Goal: Check status: Check status

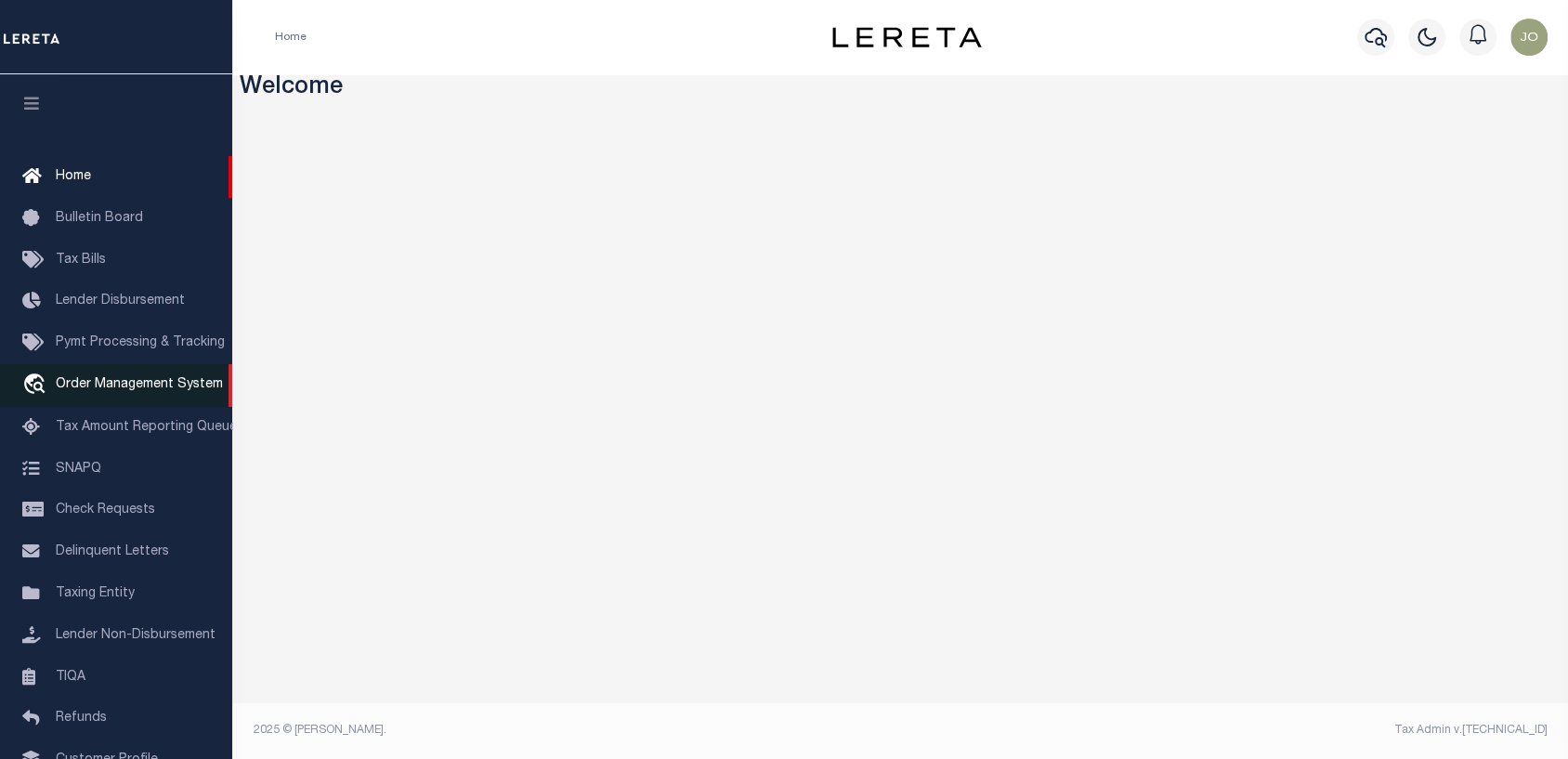
click at [44, 388] on icon "travel_explore" at bounding box center [38, 385] width 30 height 24
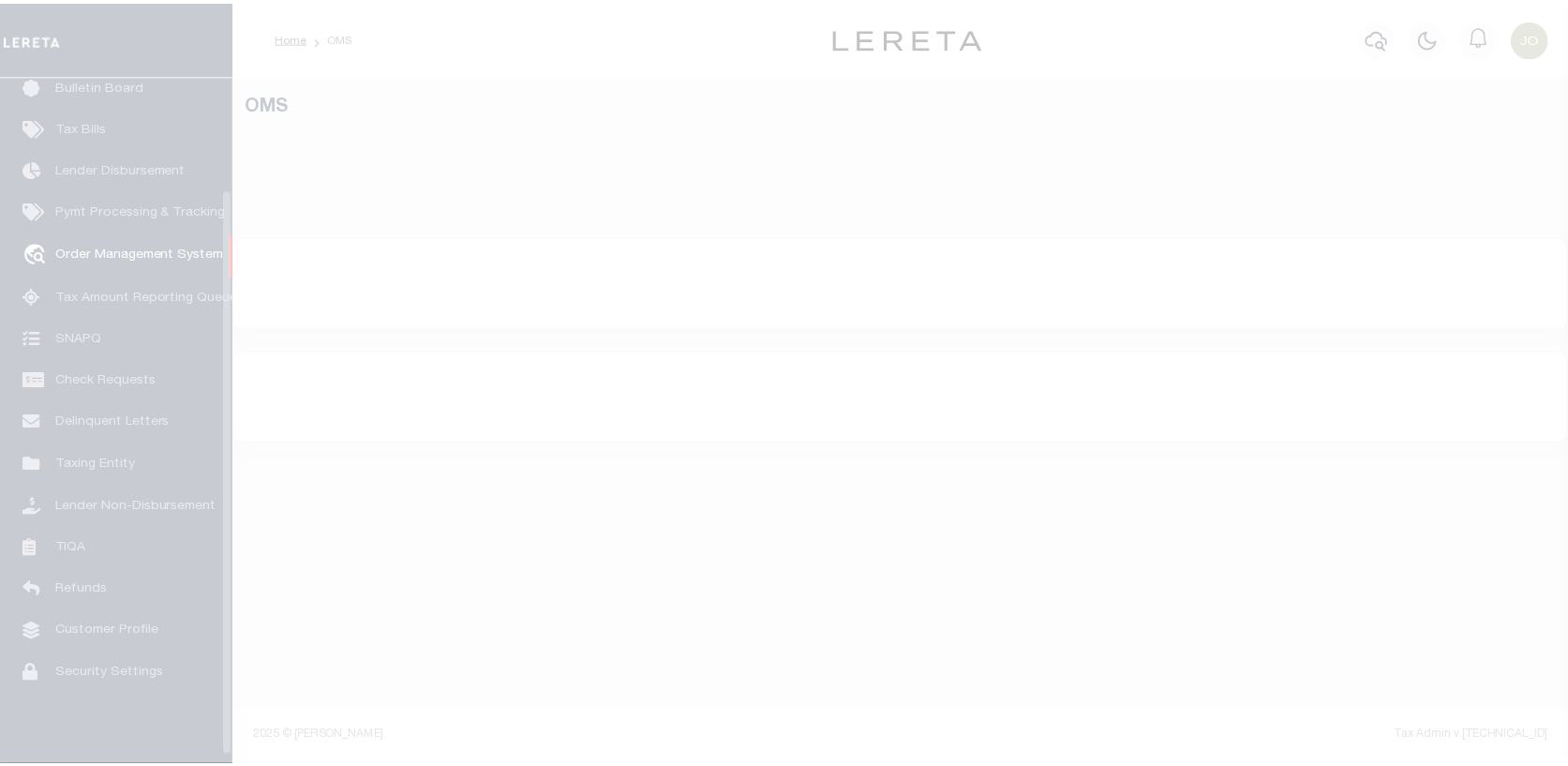
scroll to position [136, 0]
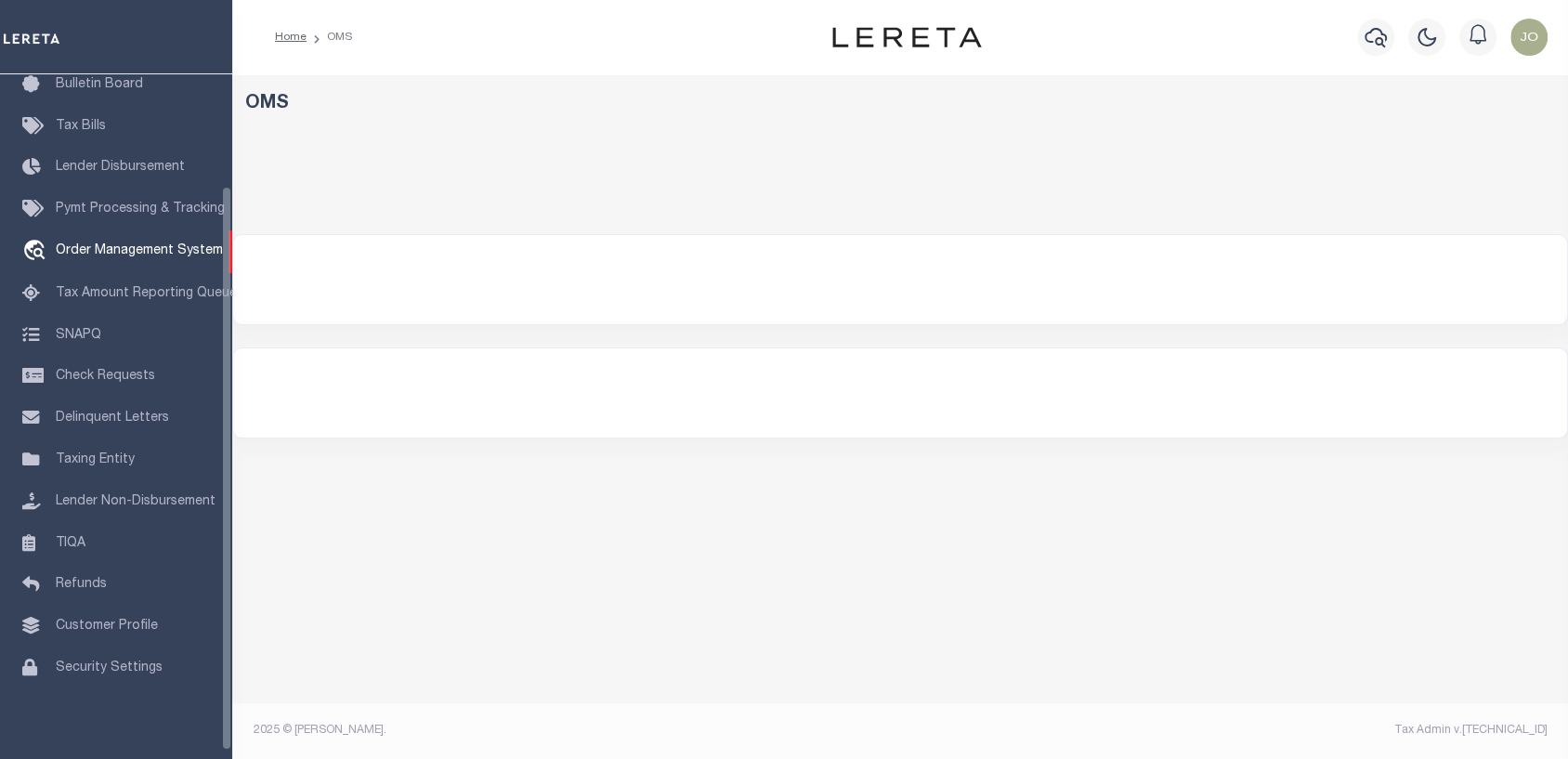
select select "200"
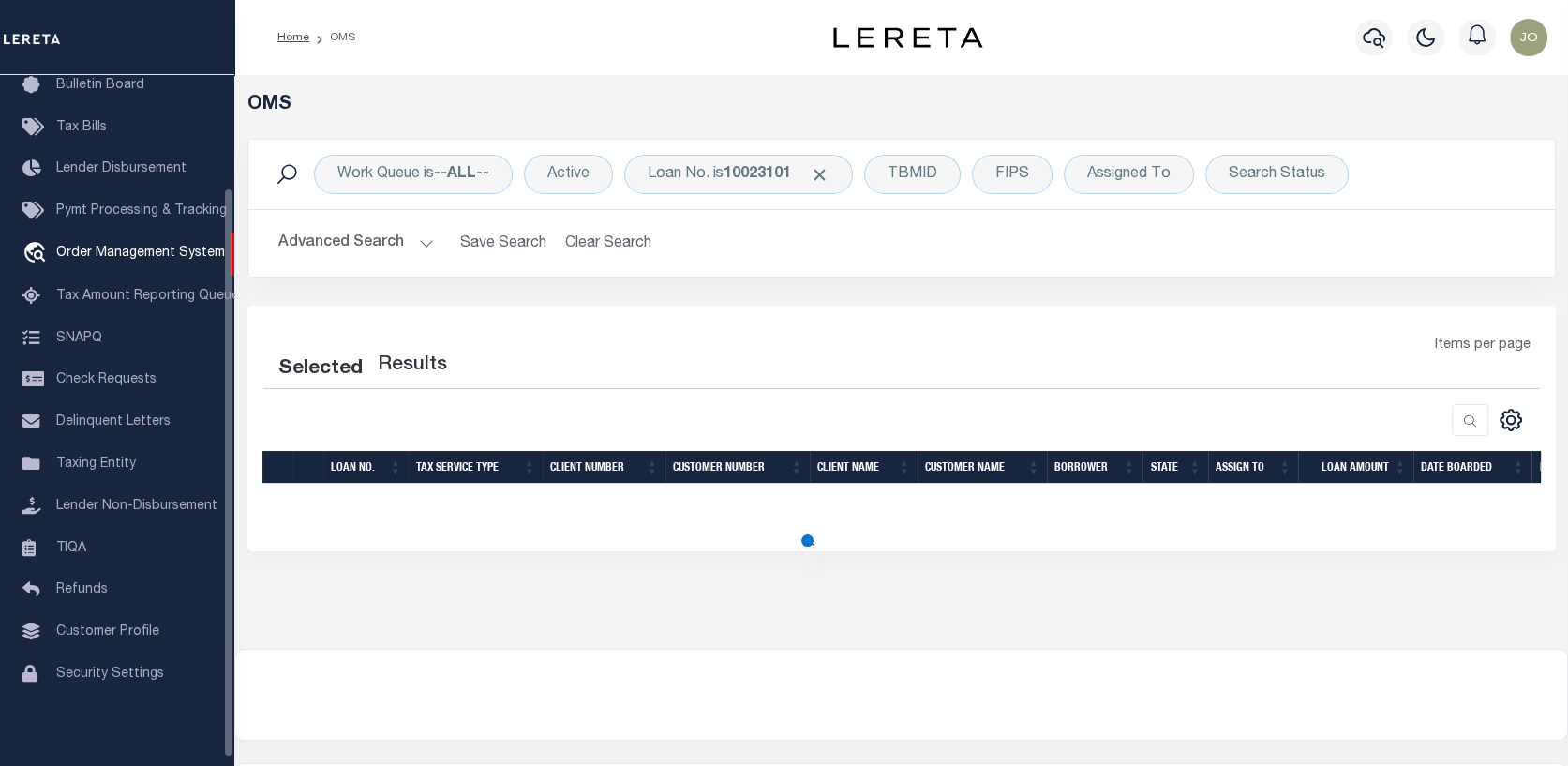
select select "200"
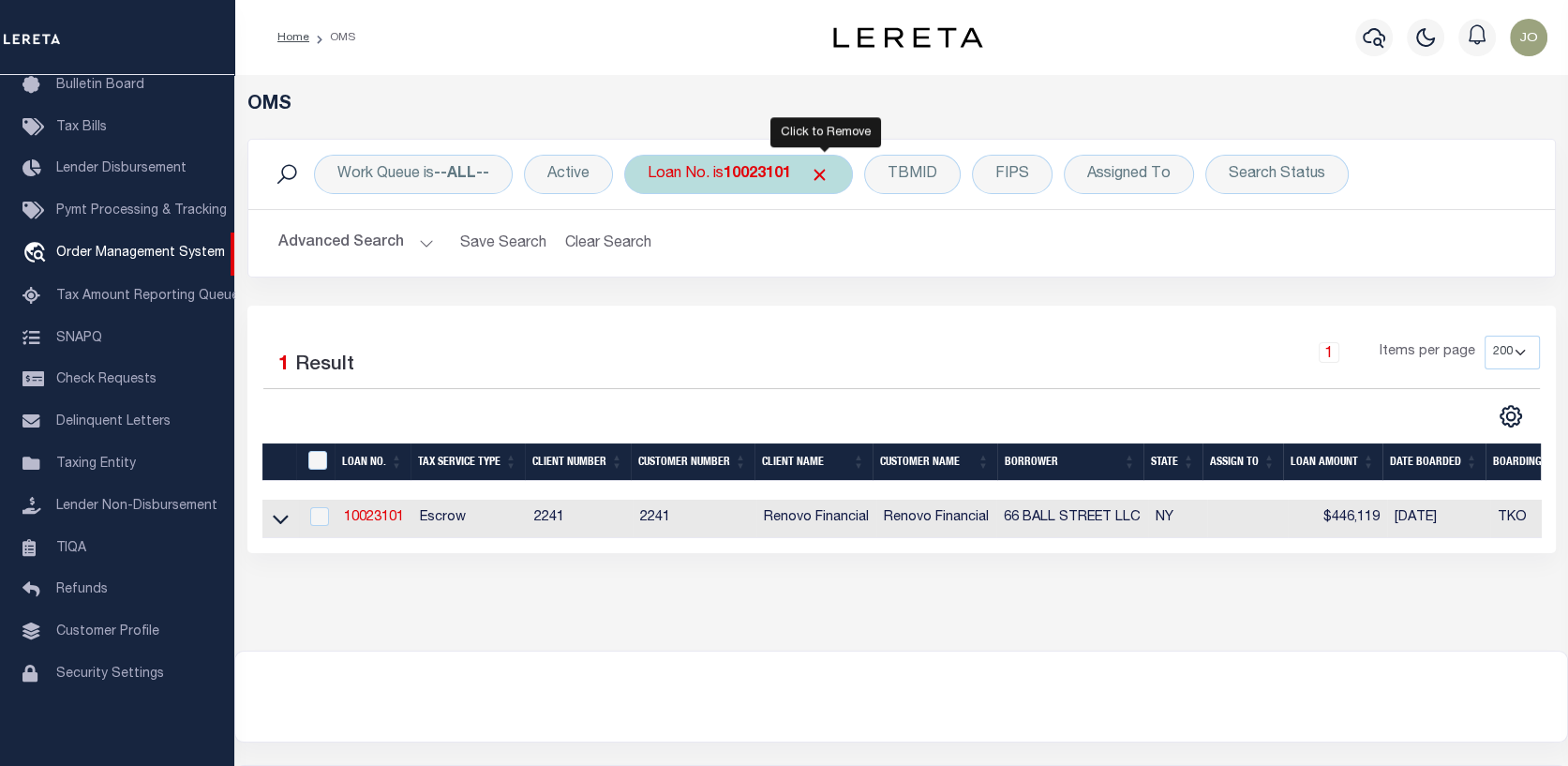
click at [824, 172] on span "Click to Remove" at bounding box center [820, 175] width 20 height 20
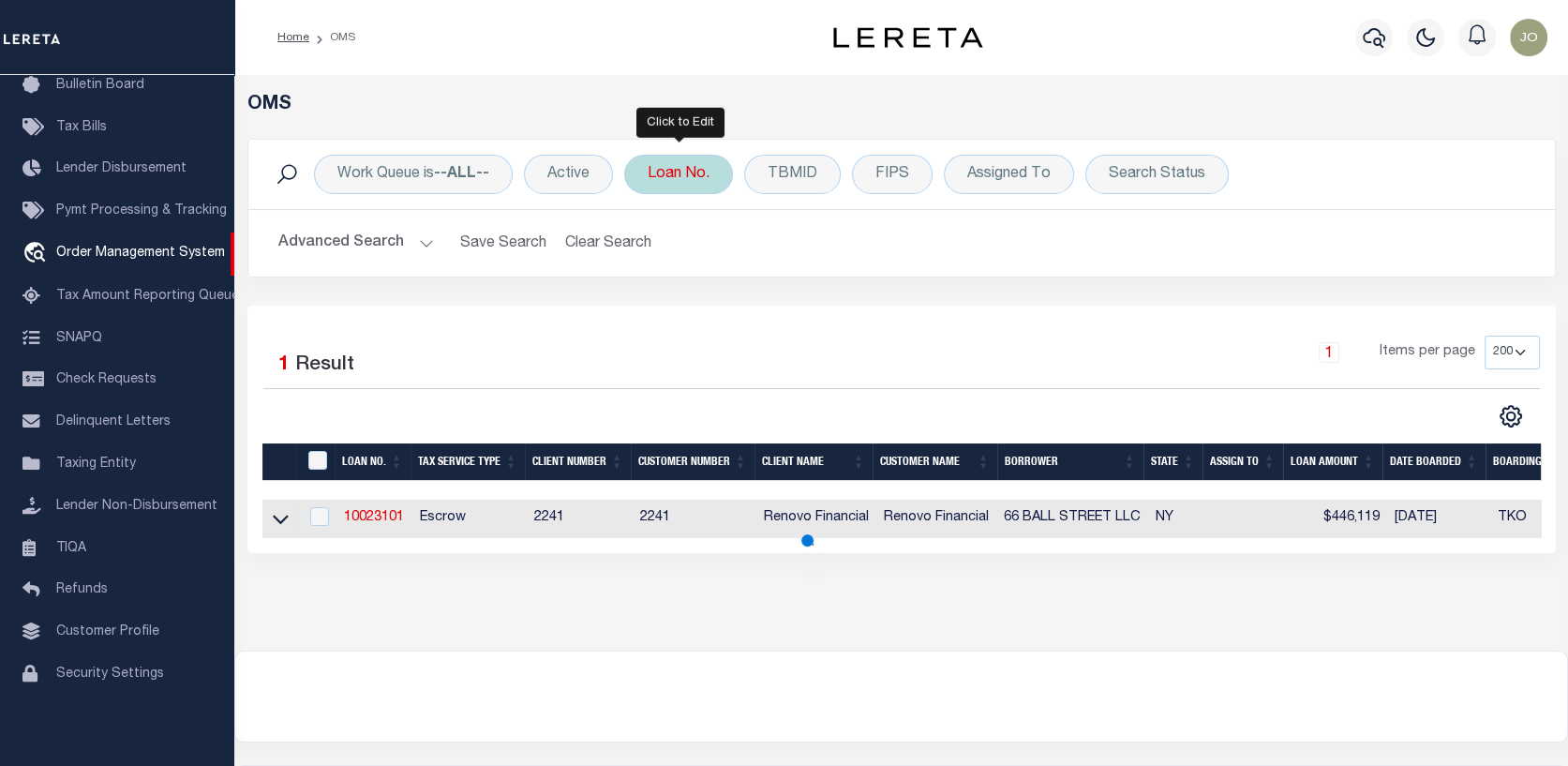
click at [668, 173] on div "Loan No." at bounding box center [678, 174] width 109 height 39
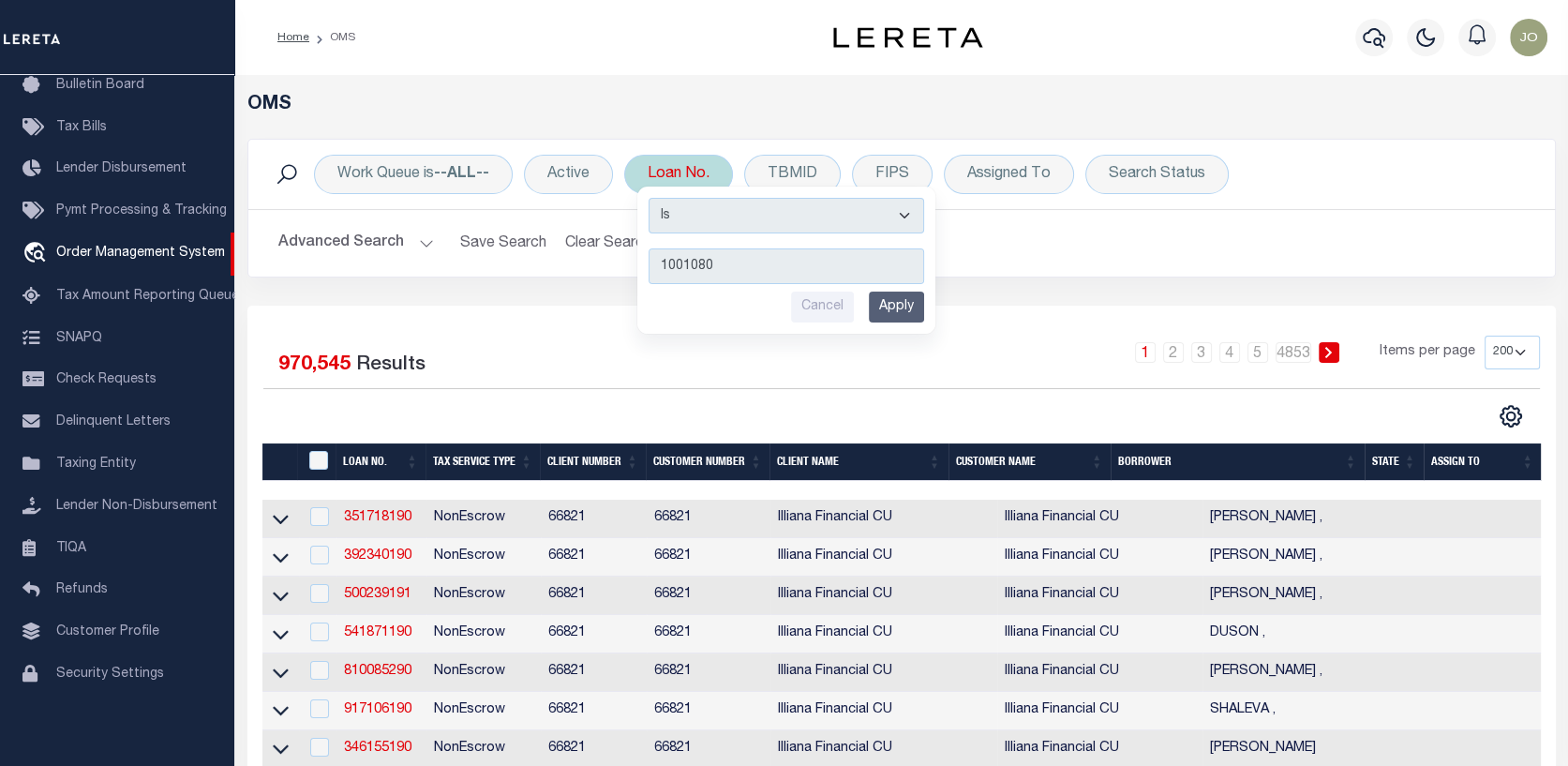
type input "10010800"
click at [910, 304] on input "Apply" at bounding box center [896, 306] width 55 height 31
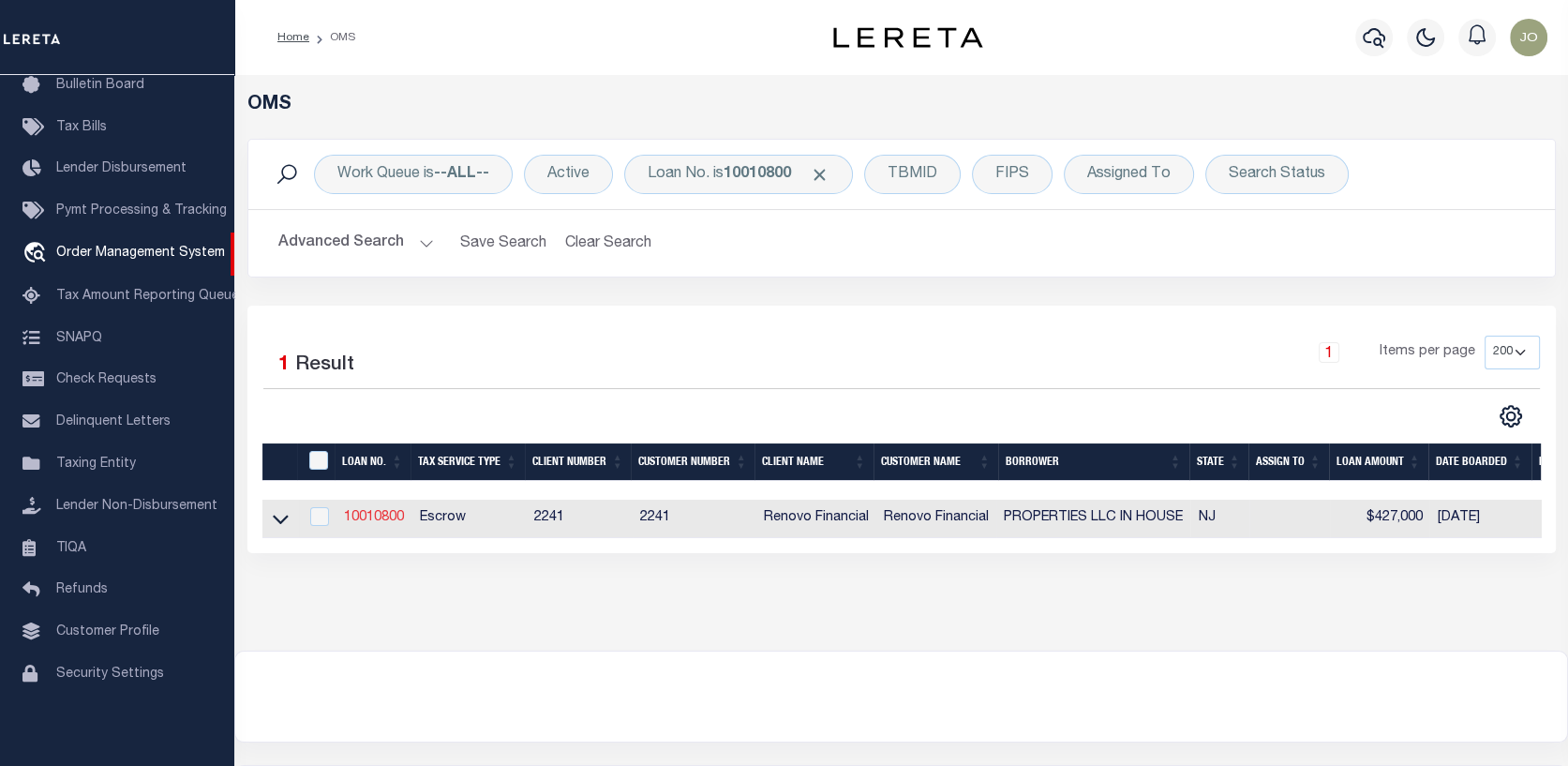
click at [379, 524] on link "10010800" at bounding box center [374, 517] width 60 height 13
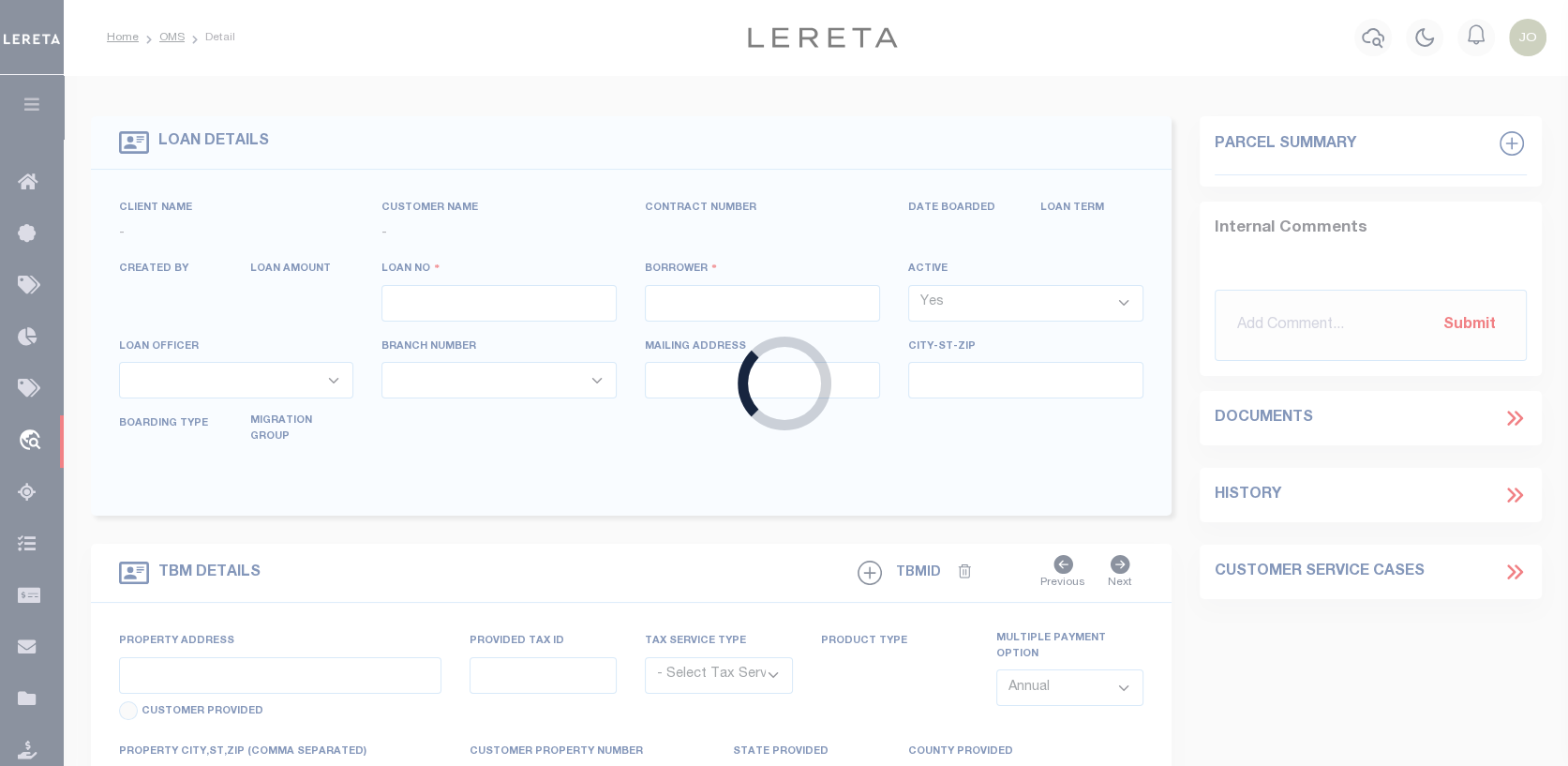
type input "10010800"
type input "PROPERTIES LLC IN HOUSE"
select select
type input "1674 58TH ST"
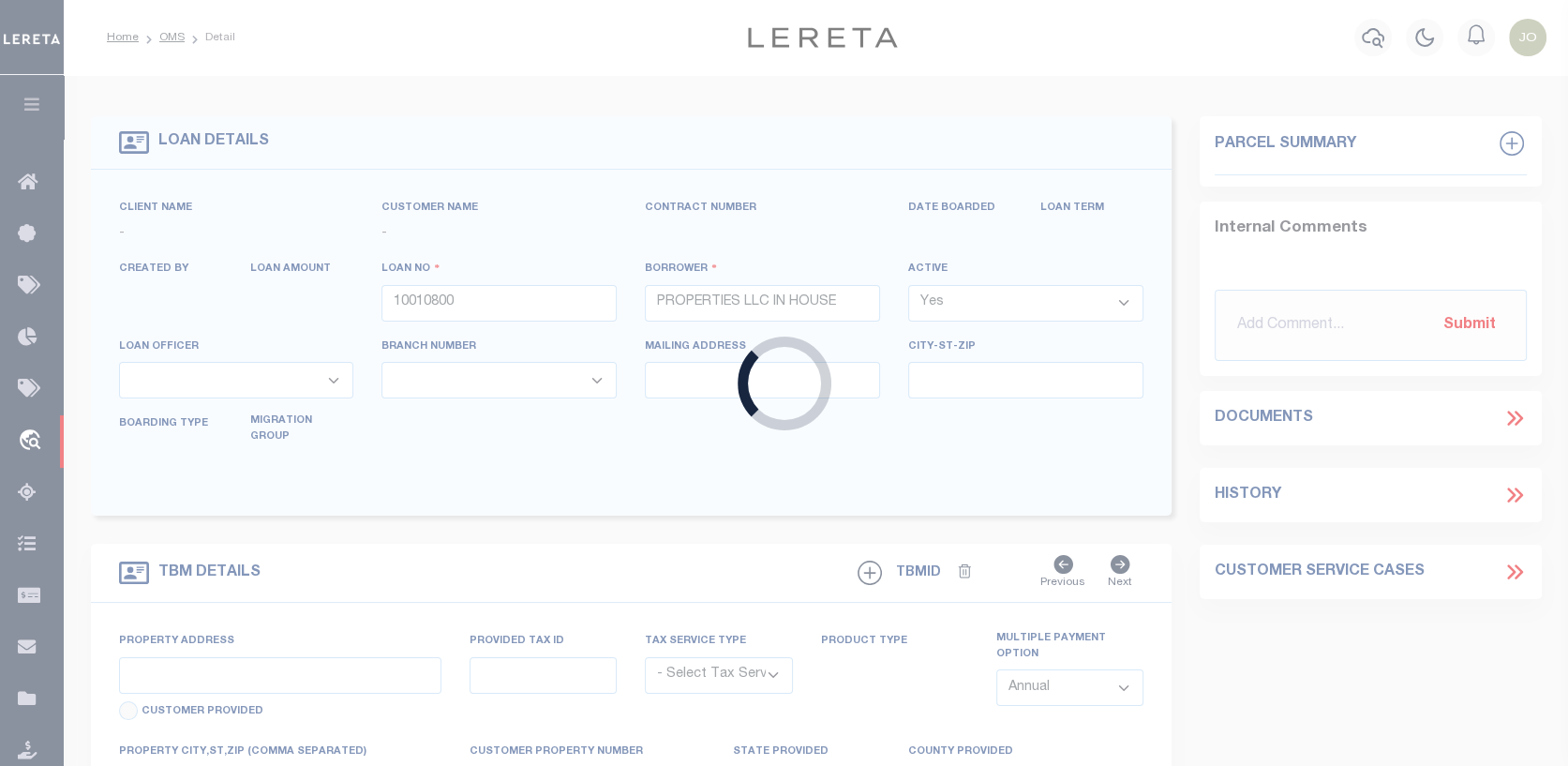
type input "BROOKLYN NY 11204-2143 NULL"
select select "10"
select select "Escrow"
select select "25067"
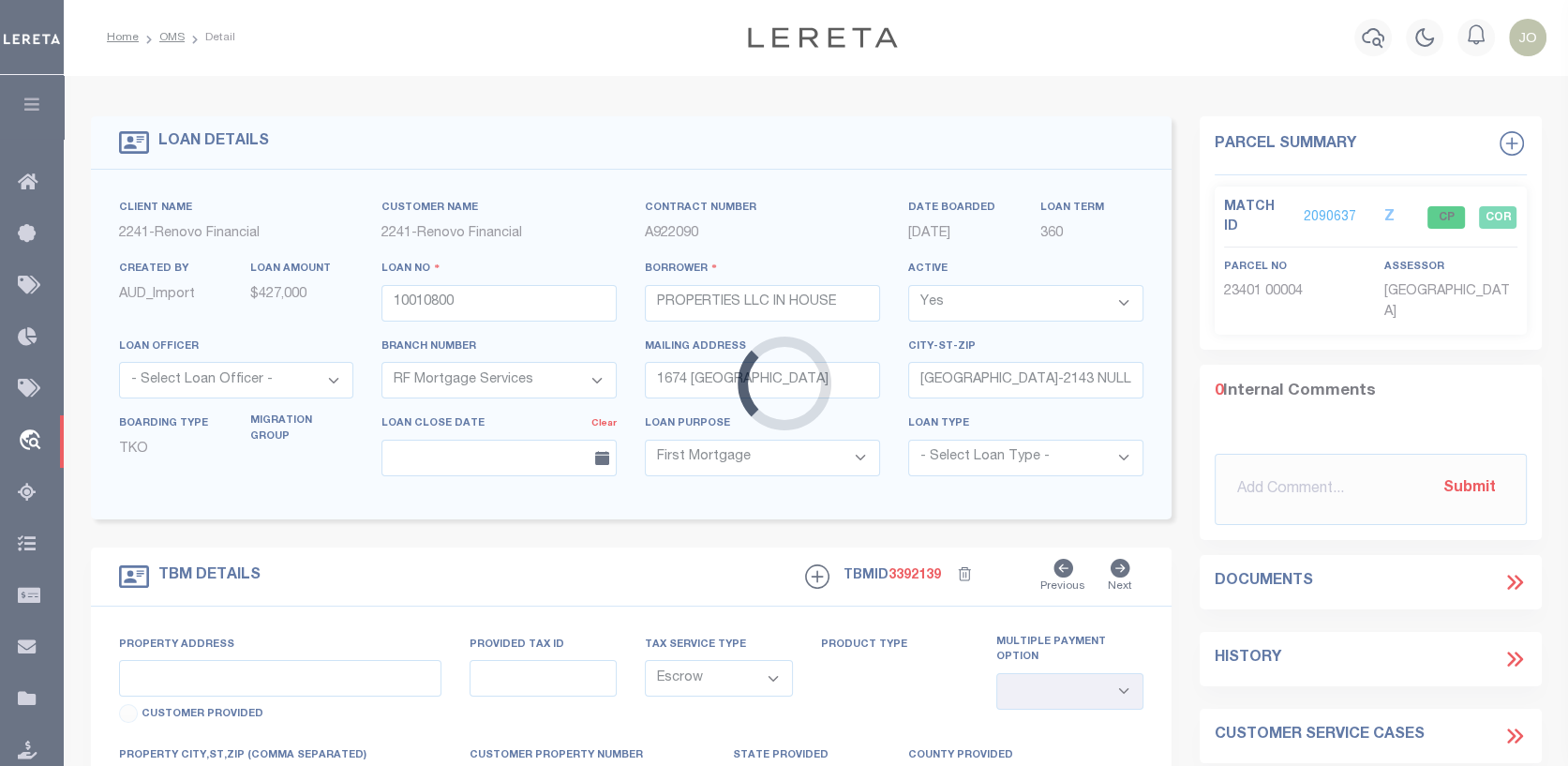
type input "122 BERGEN"
type input "23401 00004"
select select
type input "JERSEY CITY NJ 073052212"
type input "a0kUS000006jr4j"
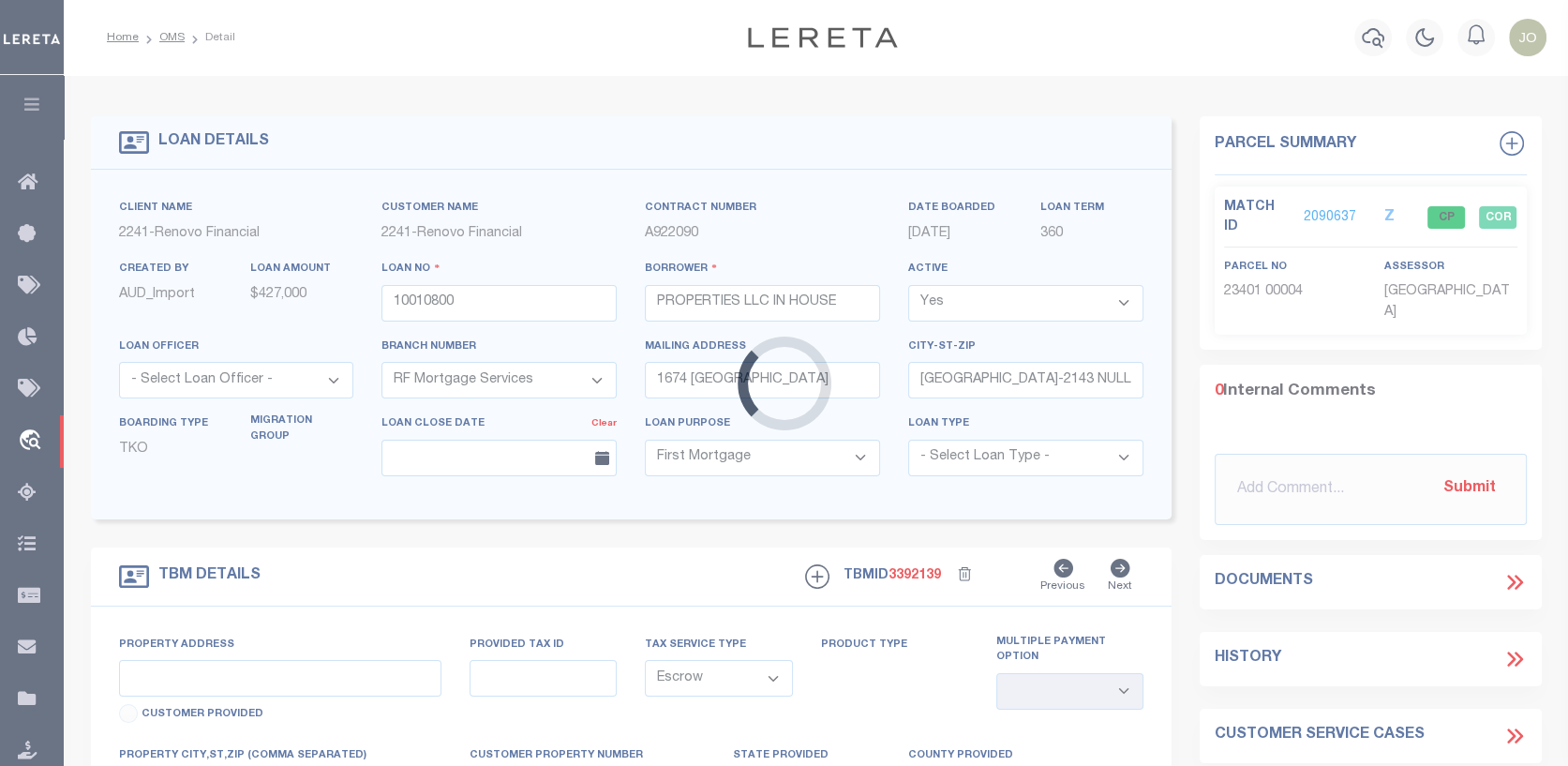
type input "NJ"
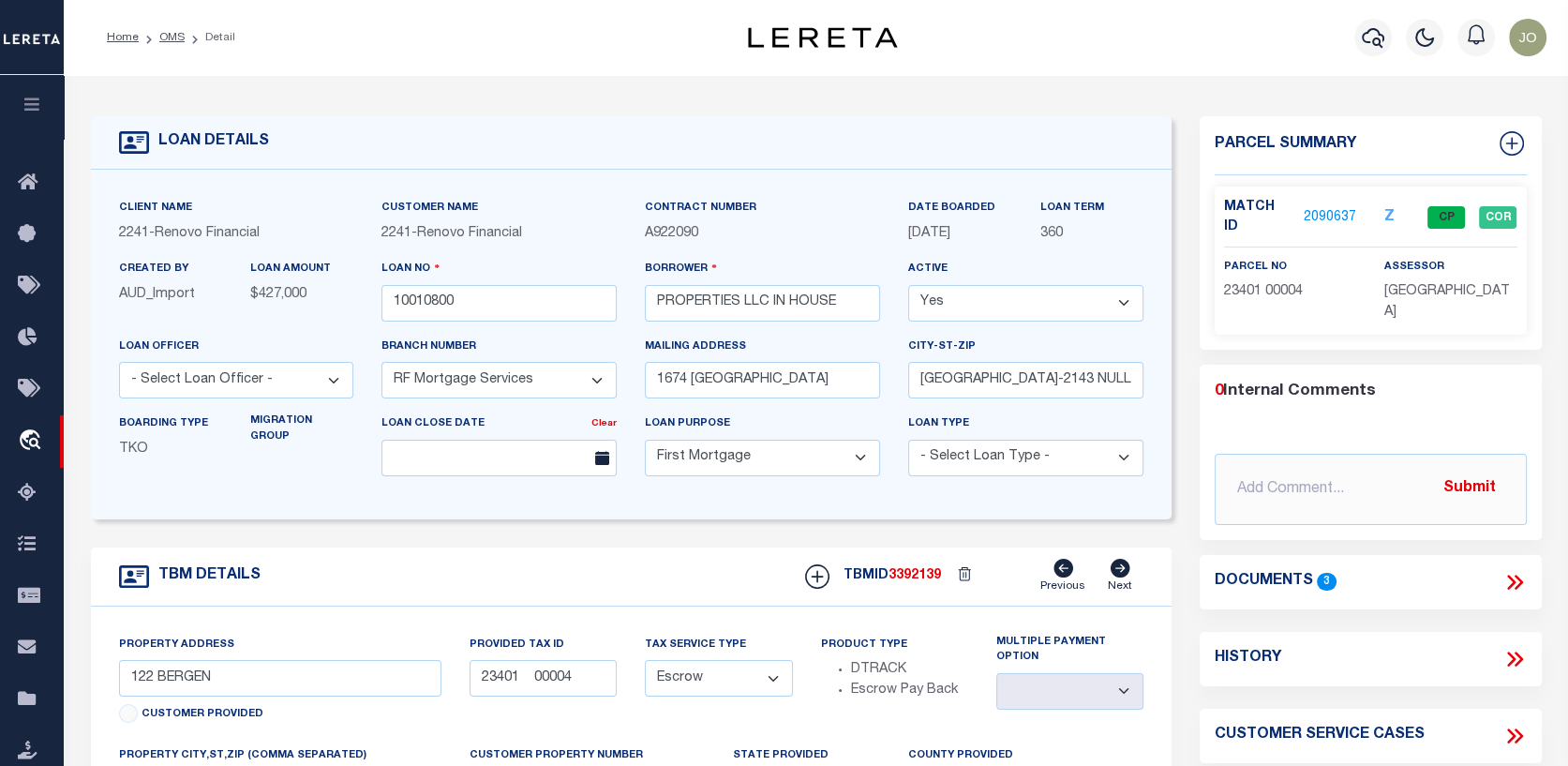
click at [1332, 208] on link "2090637" at bounding box center [1330, 218] width 53 height 20
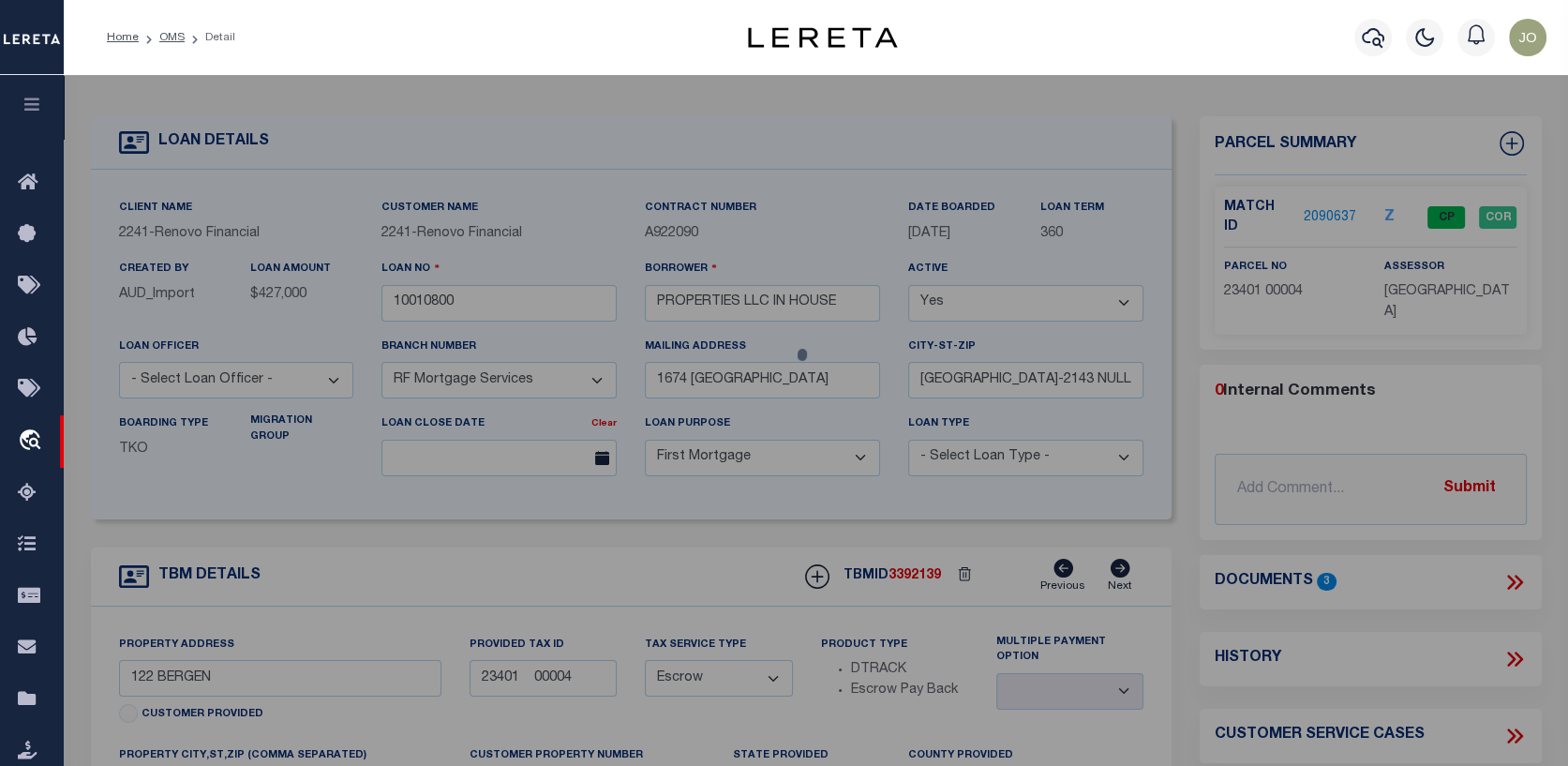
checkbox input "false"
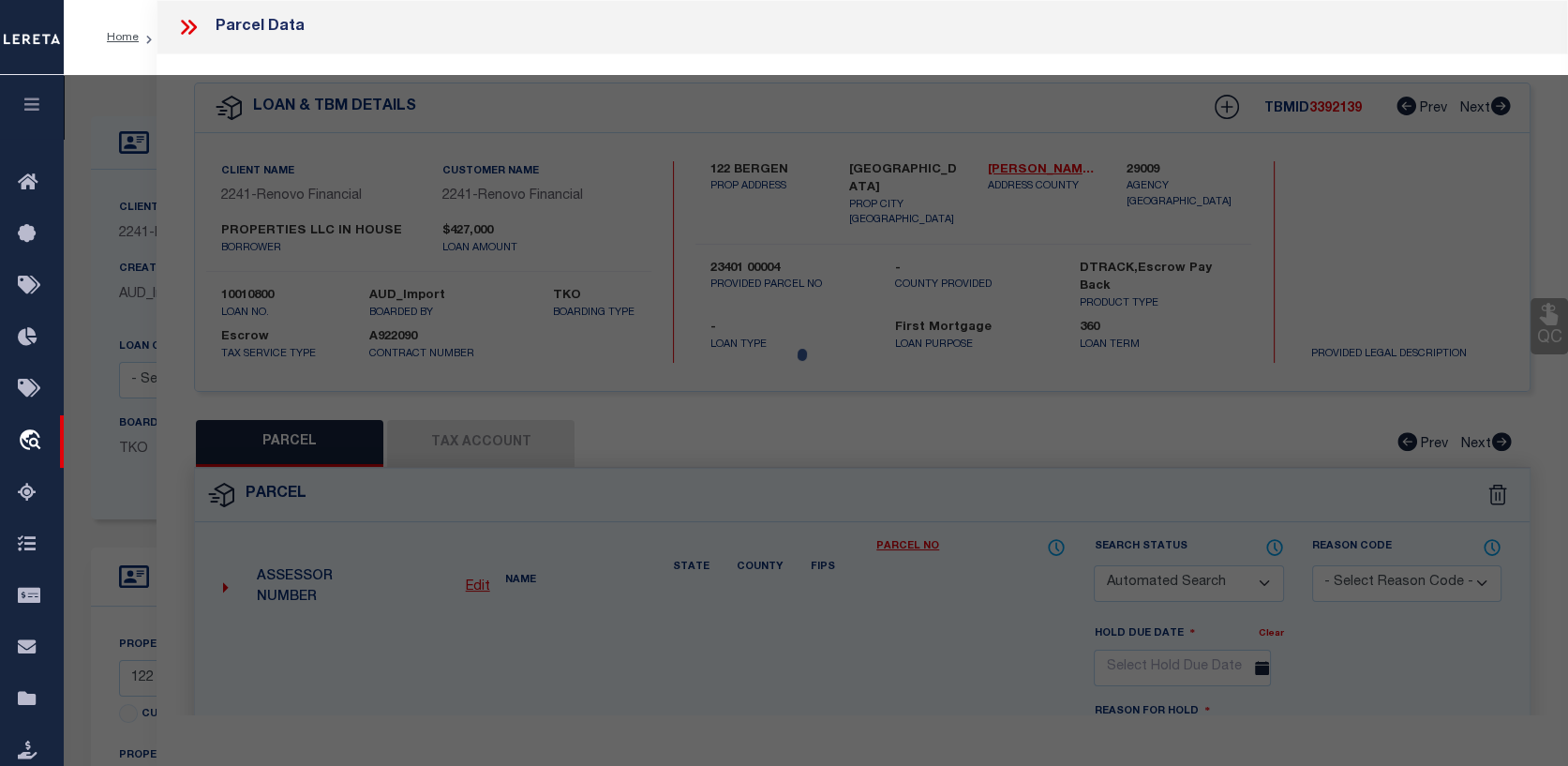
select select "CP"
type input "IN HOUSE PROPERTIES, LLC"
select select "AGW"
select select "ADD"
type input "122 BERGEN AVE"
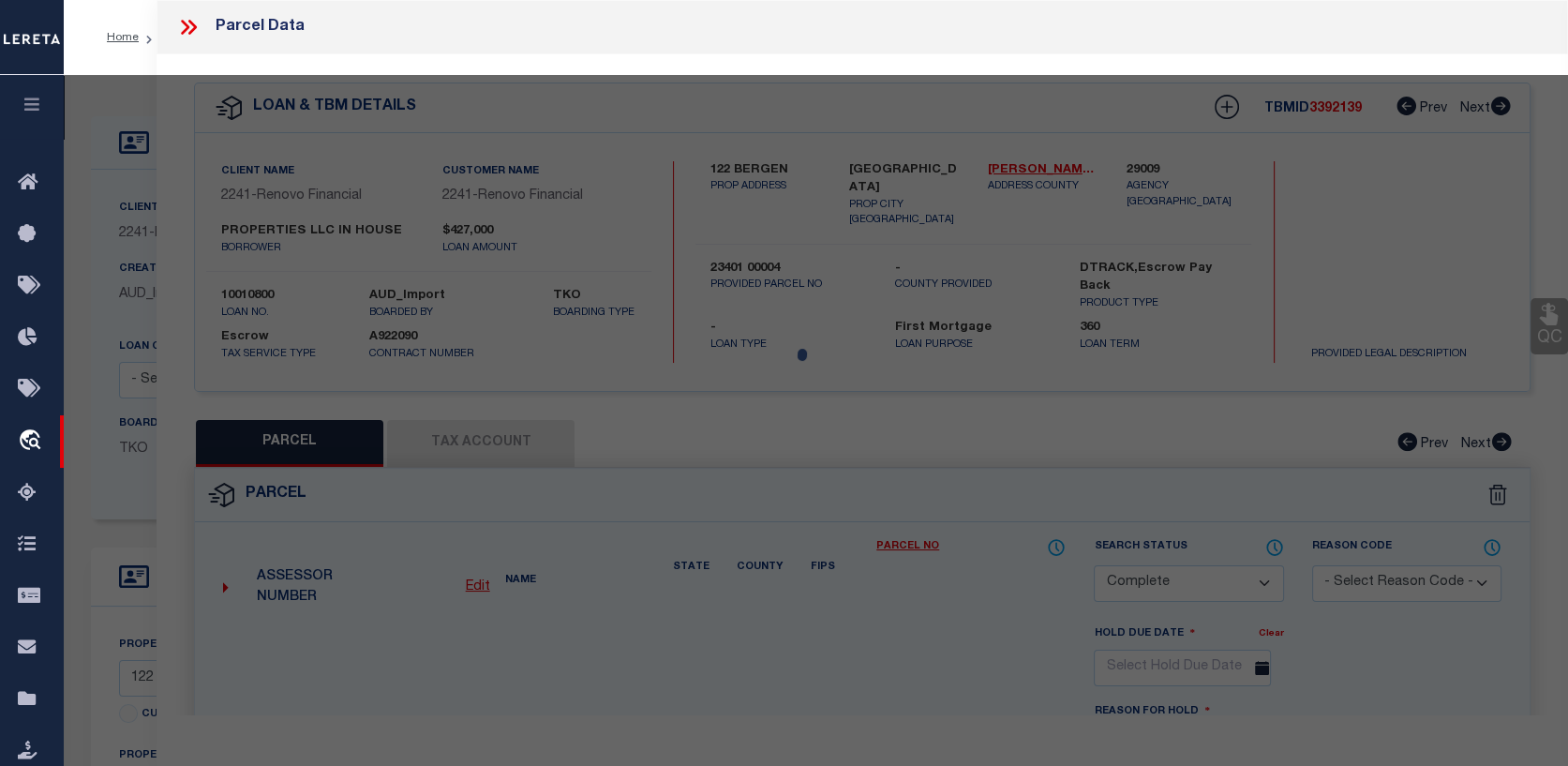
checkbox input "false"
type input "JERSEY CITY NJ 073052212"
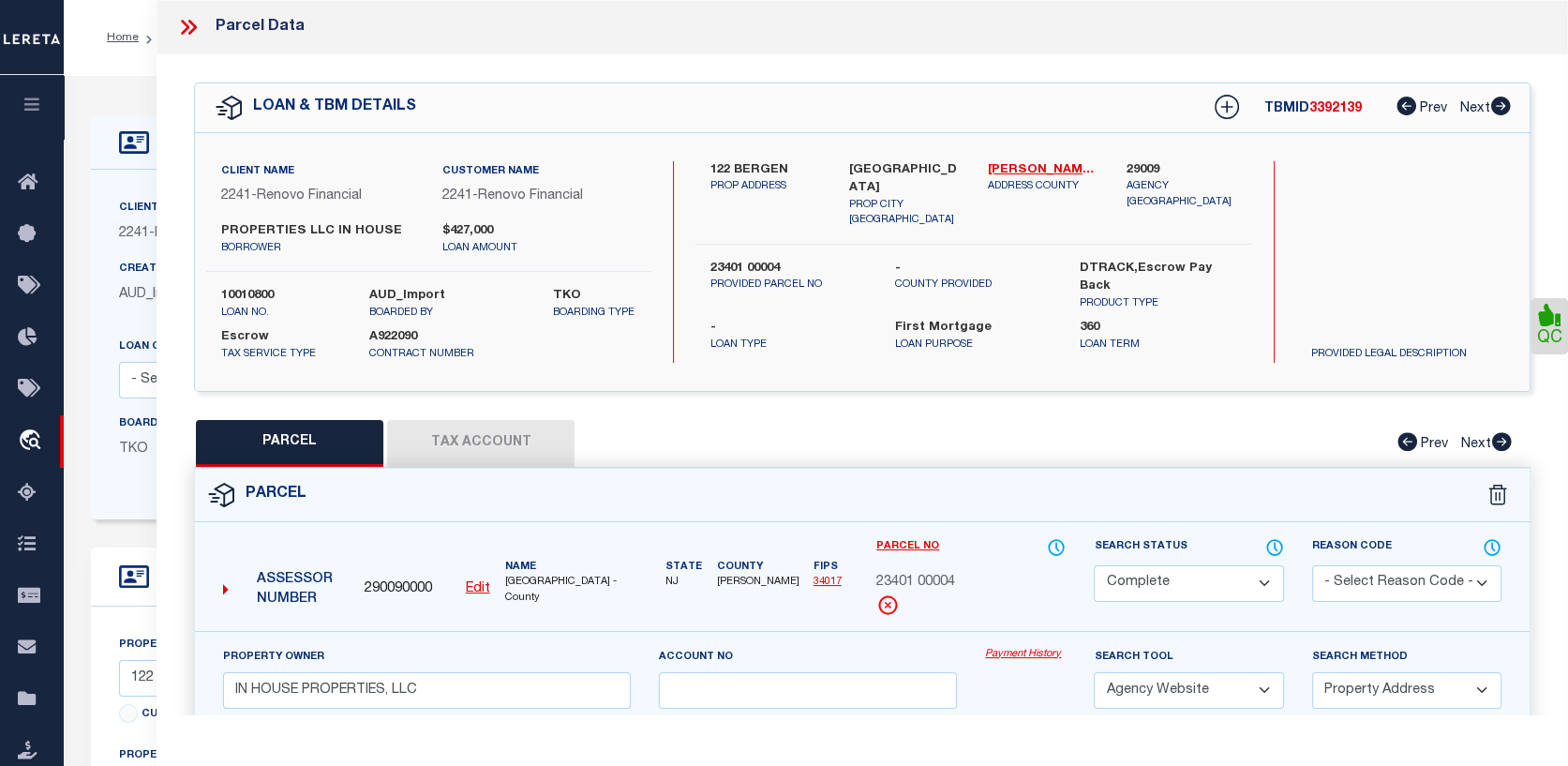
click at [1031, 654] on link "Payment History" at bounding box center [1025, 654] width 81 height 16
click at [481, 439] on button "Tax Account" at bounding box center [481, 443] width 188 height 47
select select "100"
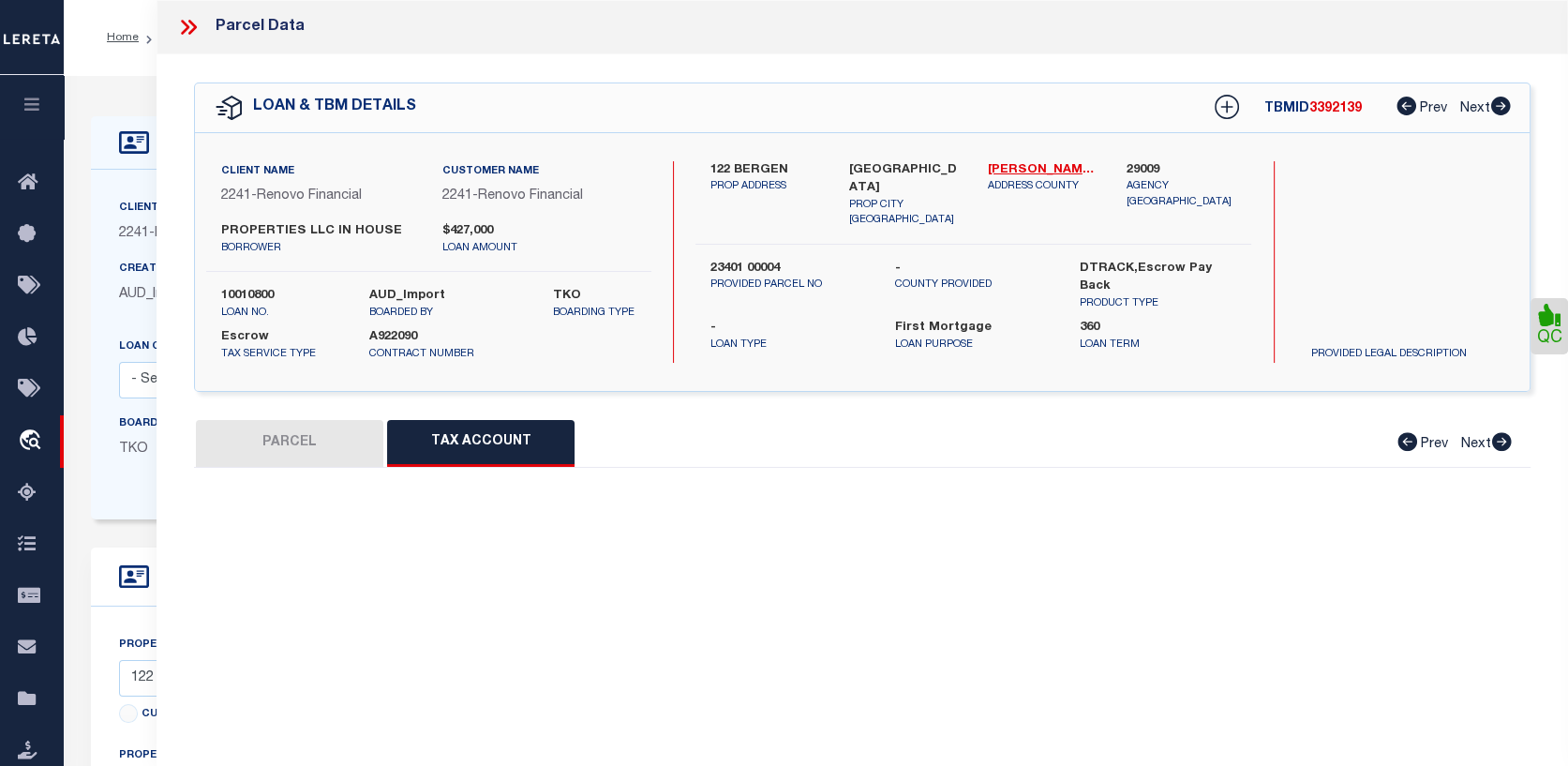
select select "100"
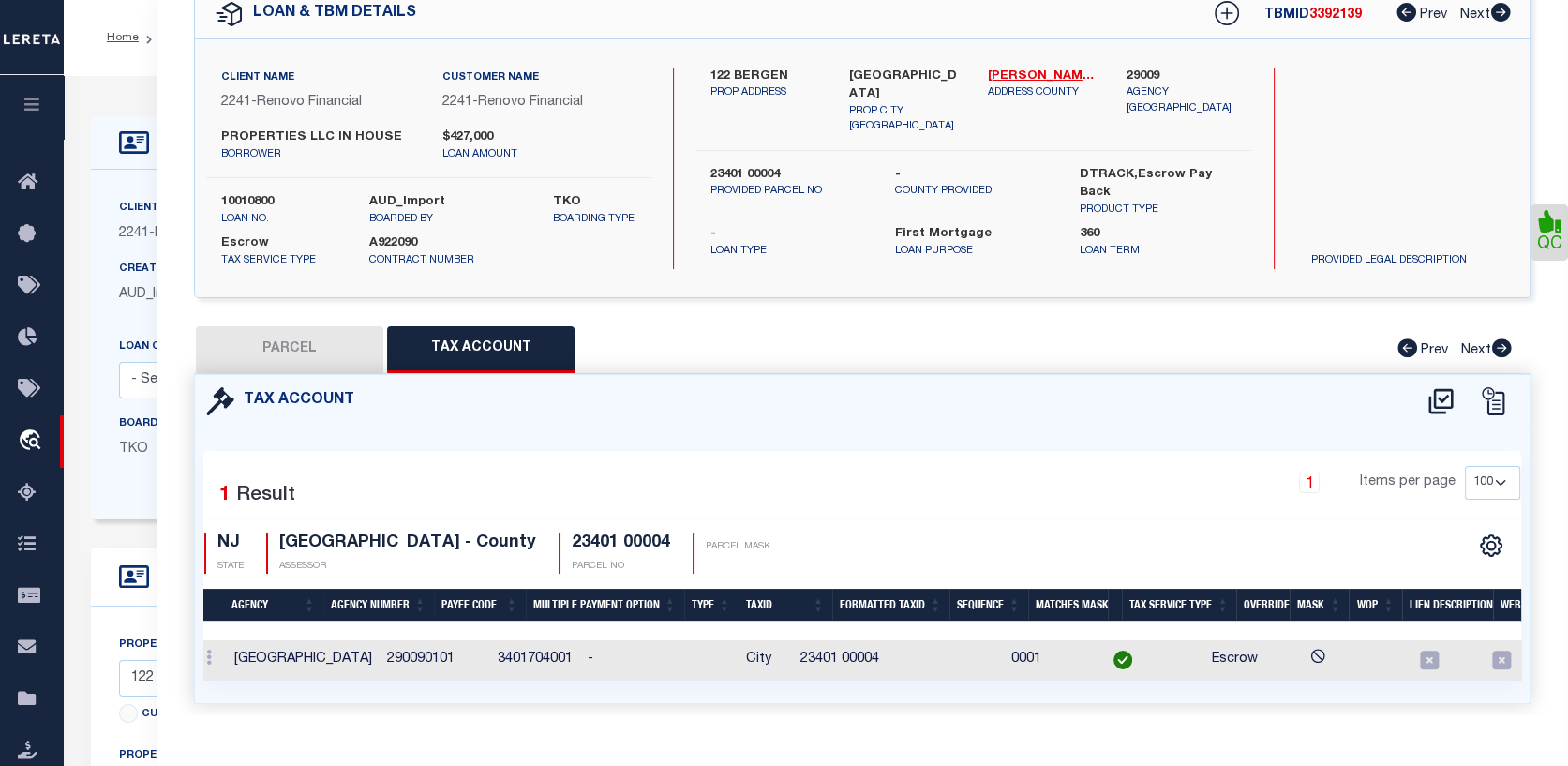
scroll to position [0, 107]
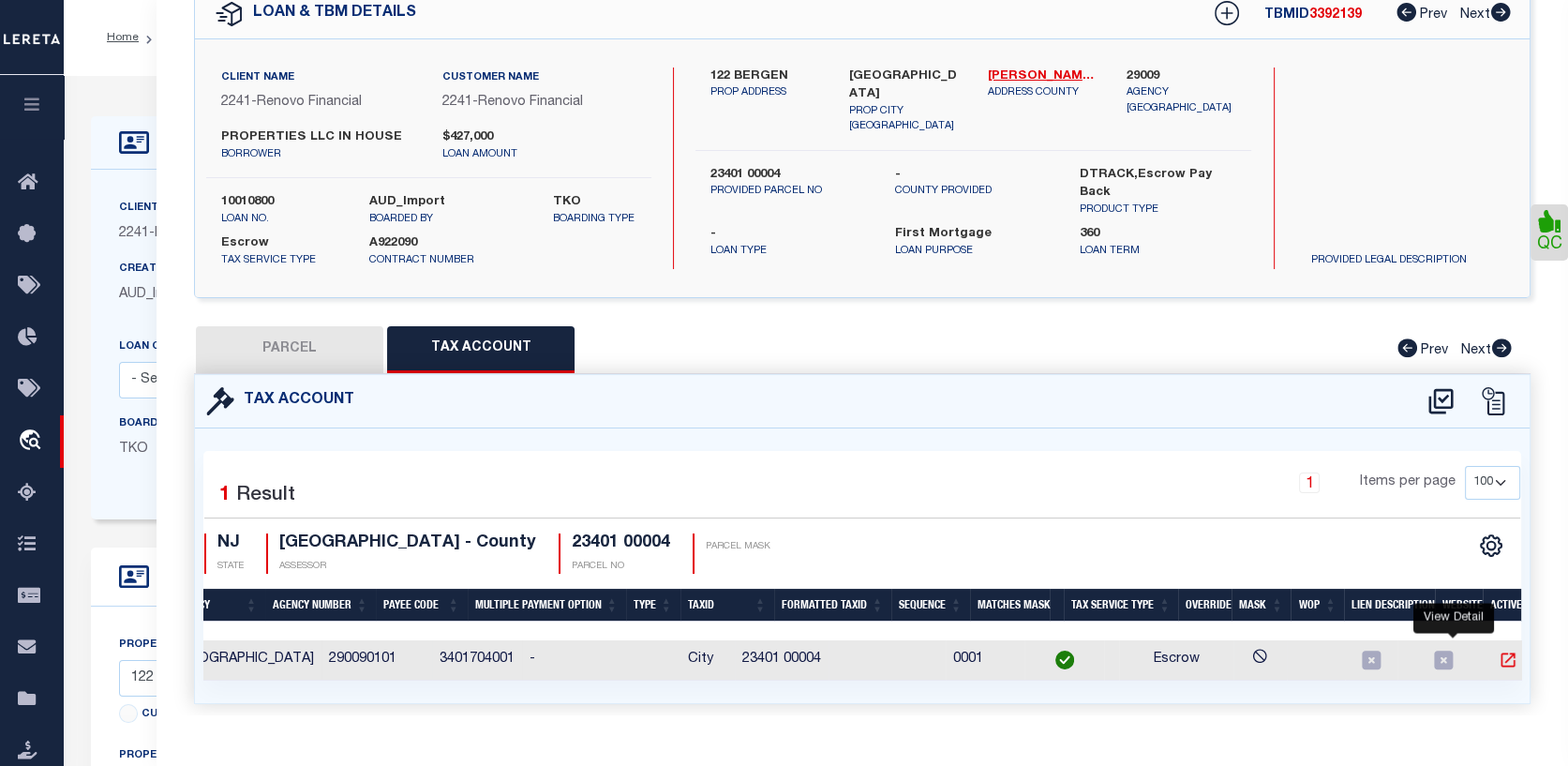
click at [1498, 654] on icon "" at bounding box center [1507, 659] width 19 height 19
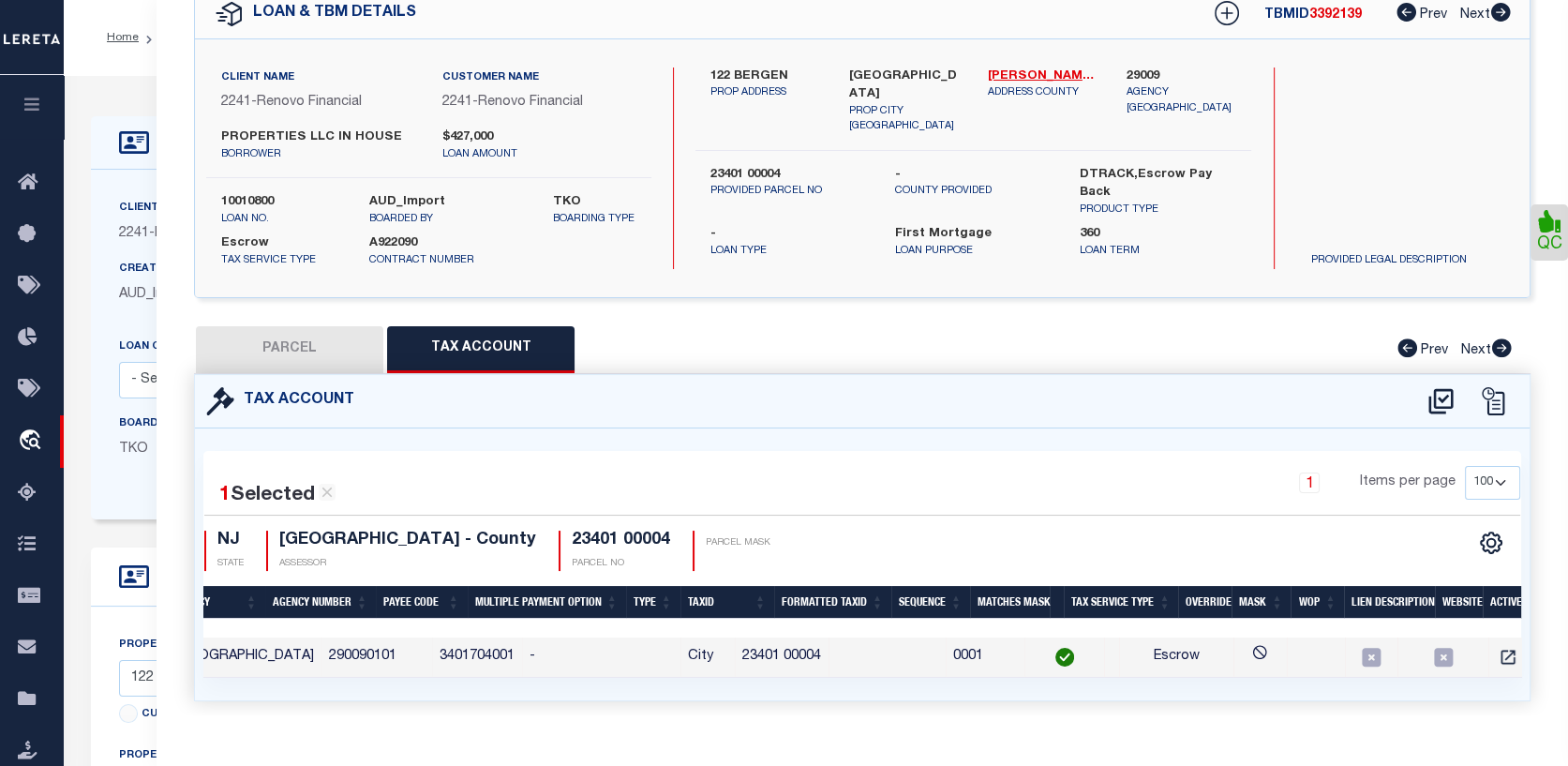
click at [308, 338] on button "PARCEL" at bounding box center [289, 349] width 188 height 47
select select "AS"
select select
checkbox input "false"
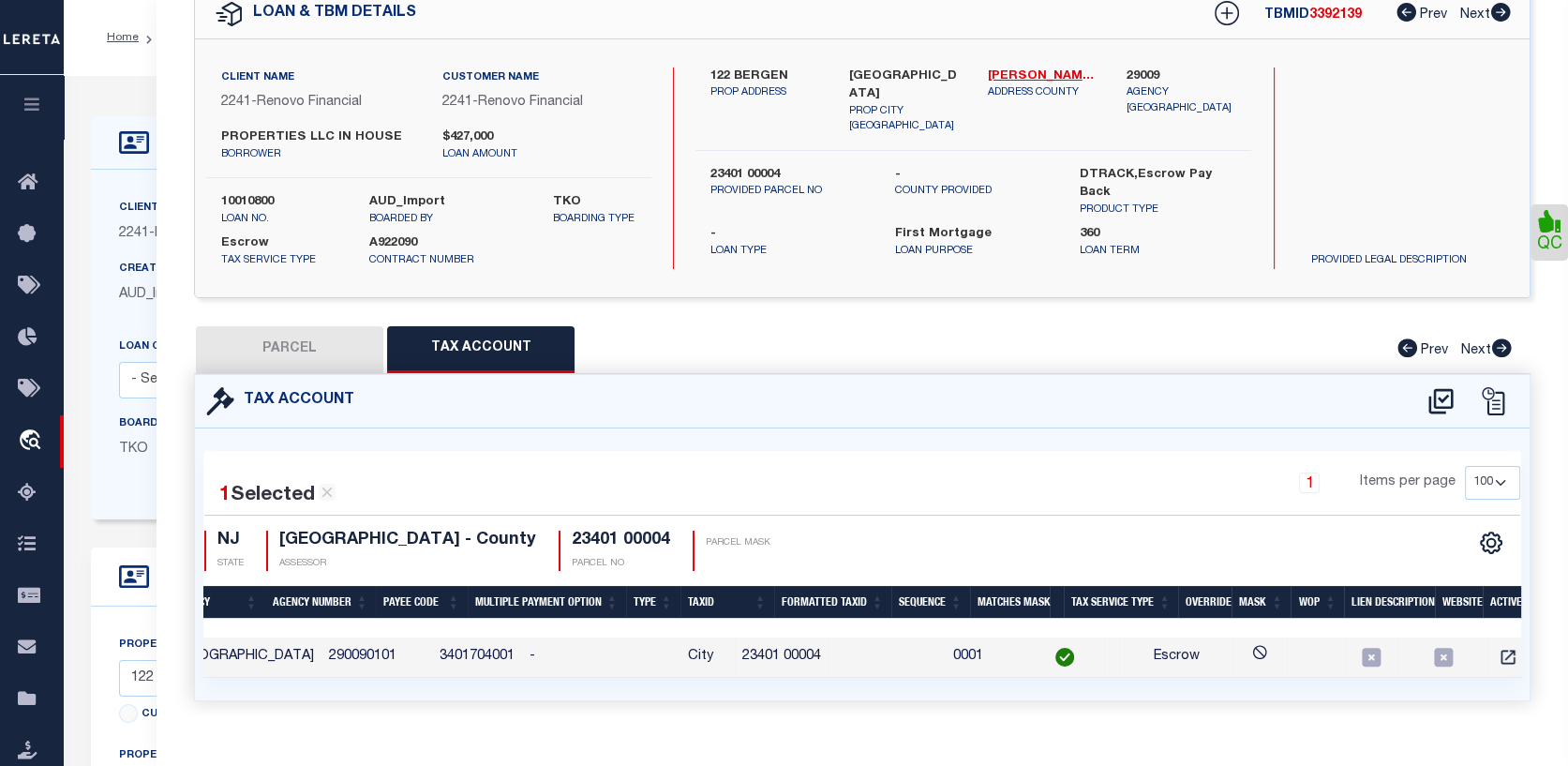
checkbox input "false"
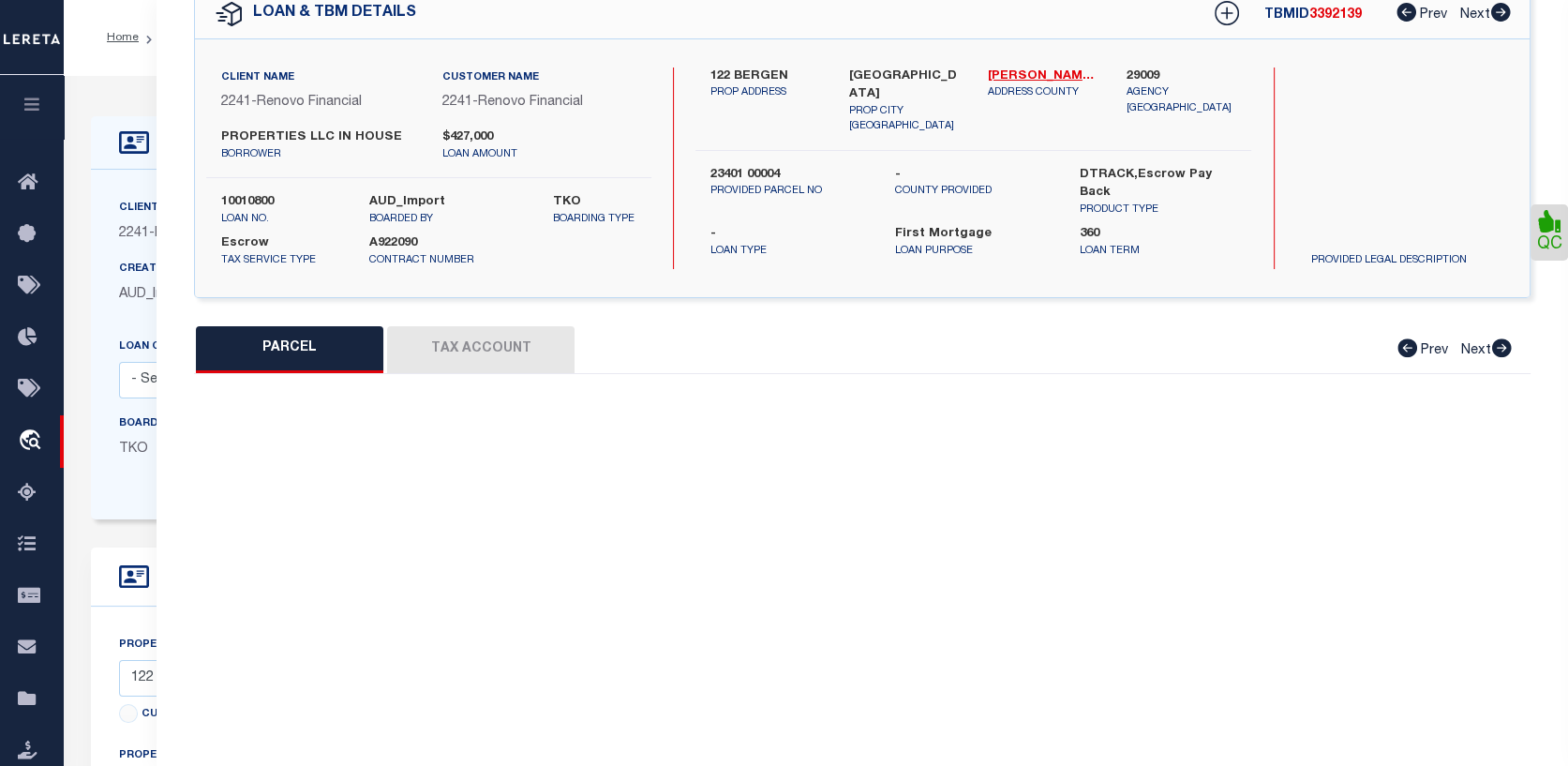
select select "CP"
type input "IN HOUSE PROPERTIES, LLC"
select select "AGW"
select select "ADD"
type input "122 BERGEN AVE"
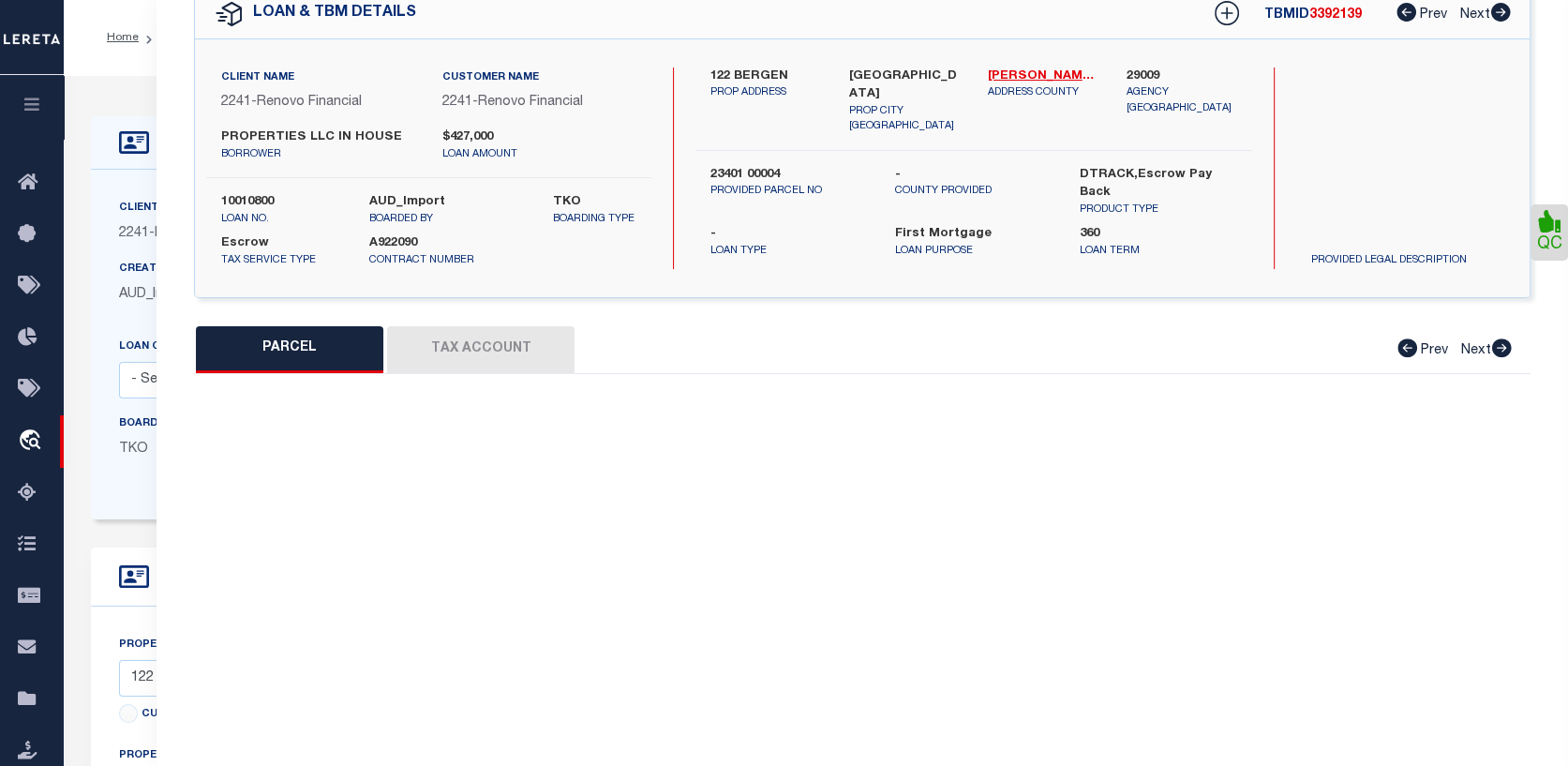
checkbox input "false"
type input "JERSEY CITY NJ 073052212"
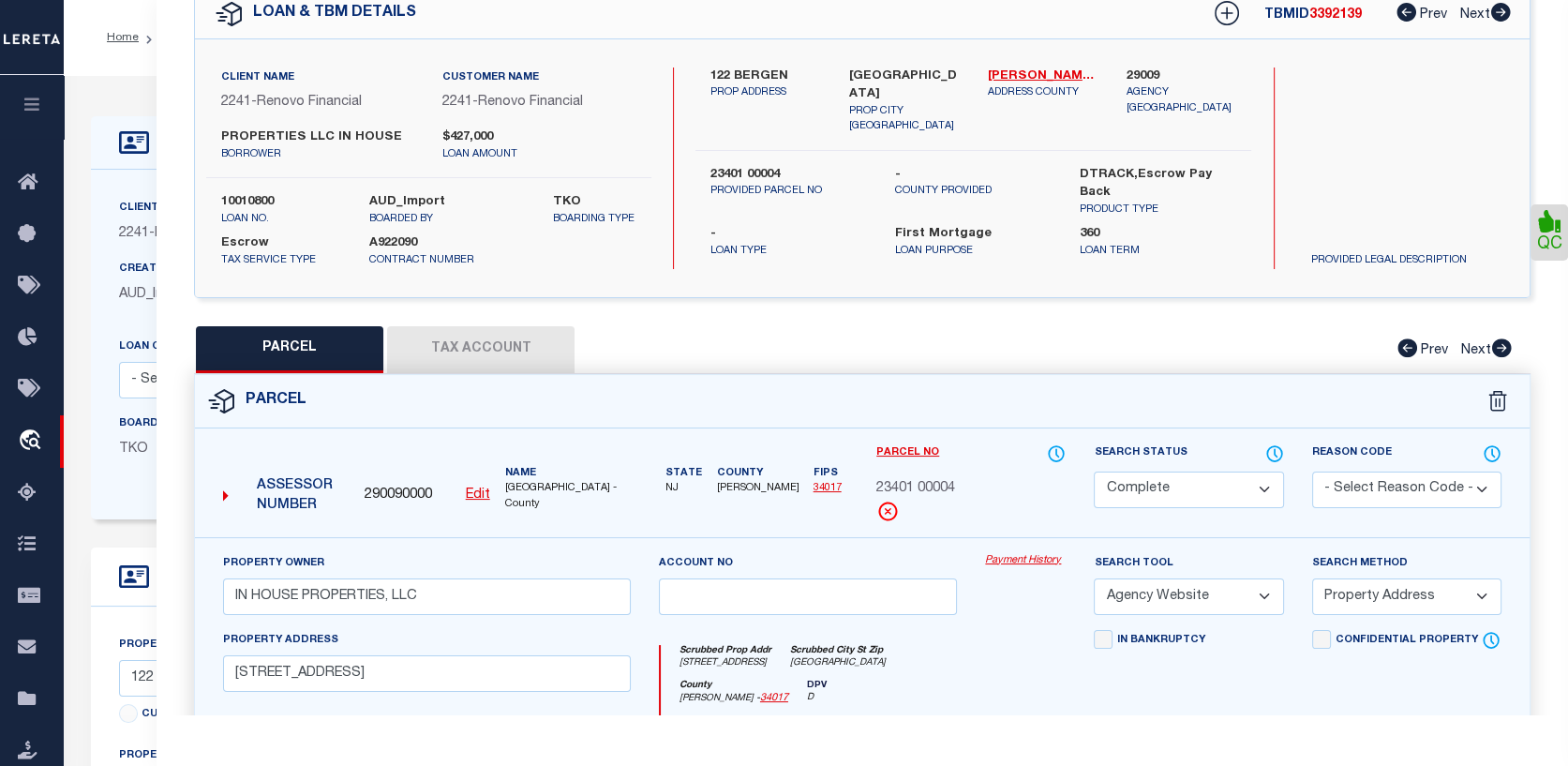
click at [1049, 553] on link "Payment History" at bounding box center [1025, 561] width 81 height 16
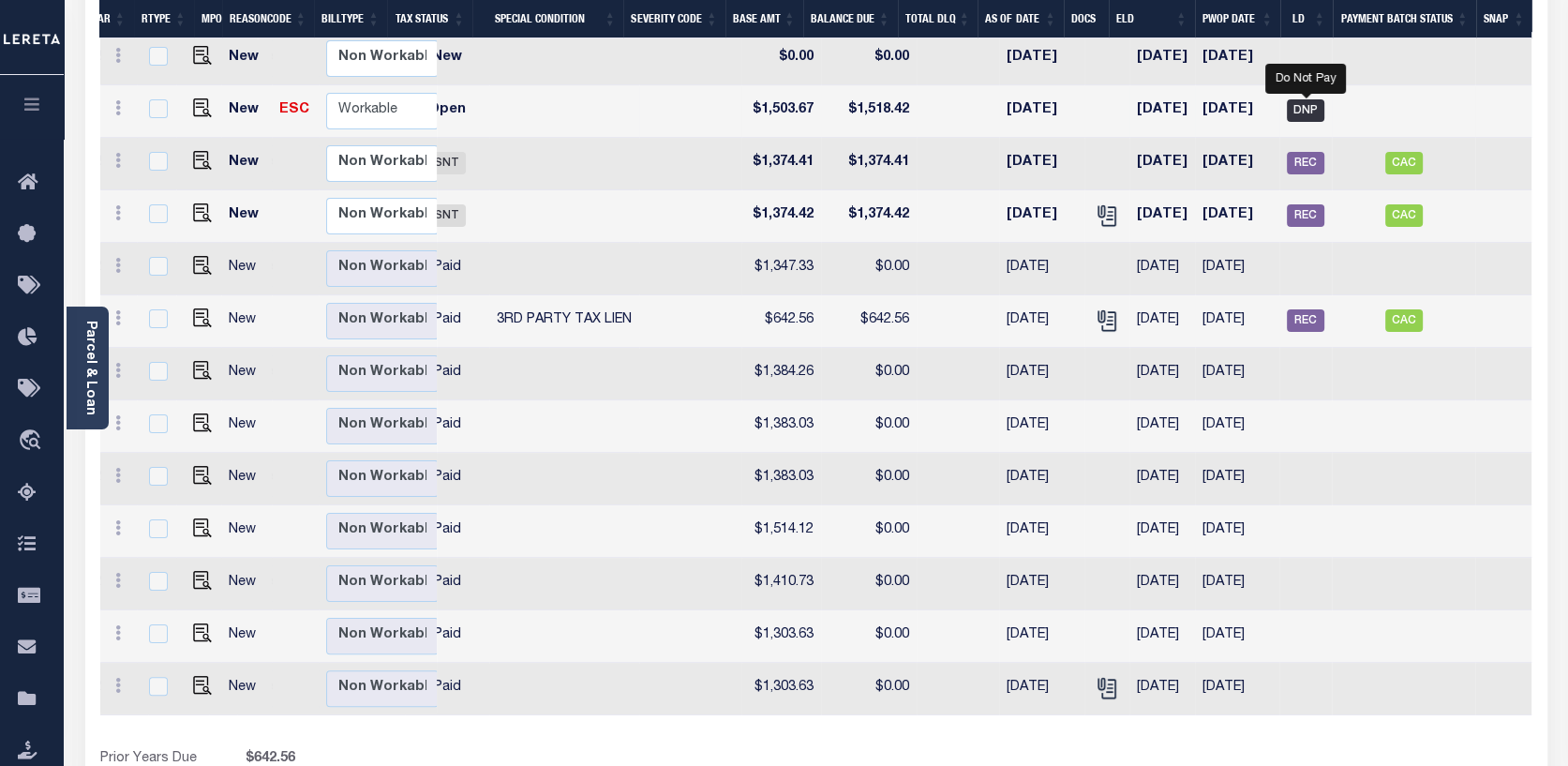
click at [1310, 100] on span "DNP" at bounding box center [1306, 111] width 38 height 23
checkbox input "true"
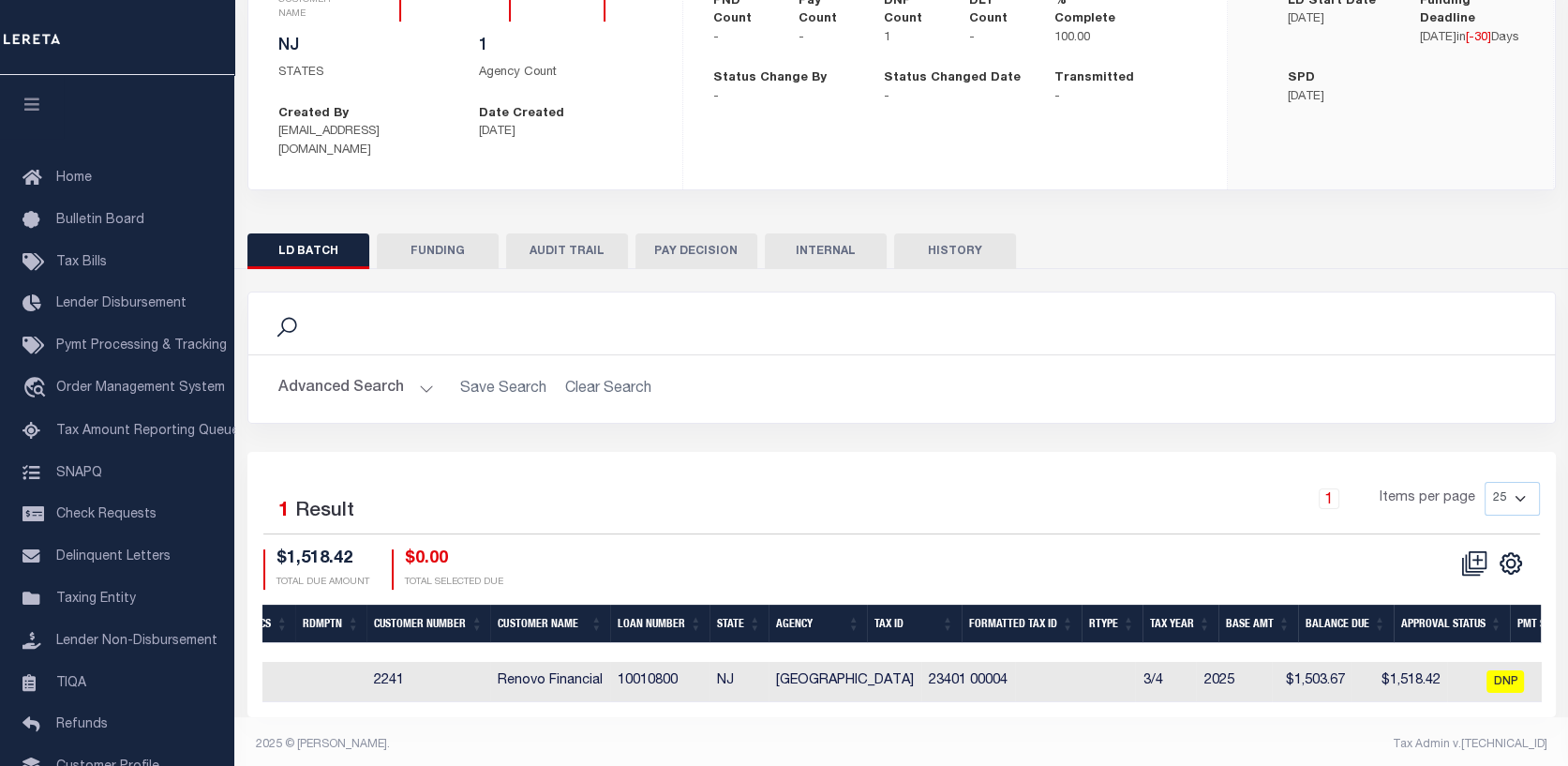
scroll to position [0, 133]
